Goal: Navigation & Orientation: Go to known website

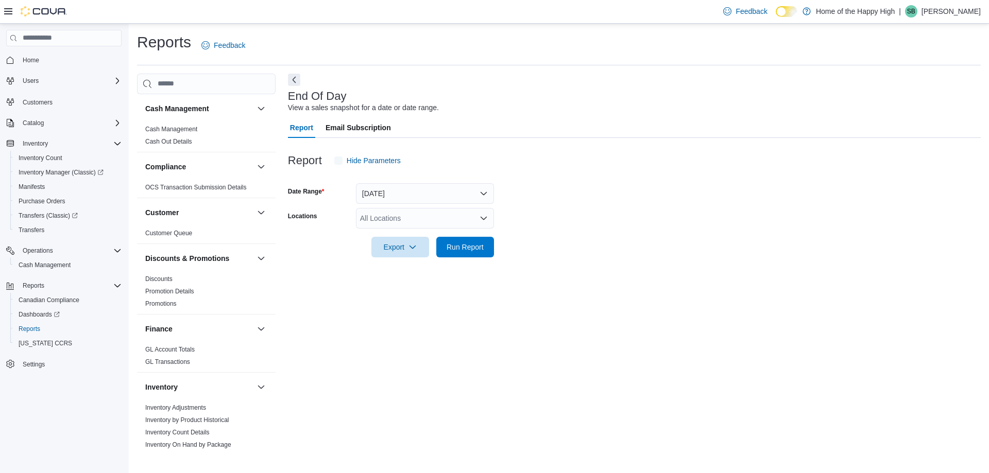
click at [962, 11] on p "[PERSON_NAME]" at bounding box center [951, 11] width 59 height 12
click at [923, 100] on span "Sign Out" at bounding box center [914, 100] width 28 height 10
